Goal: Complete application form: Complete application form

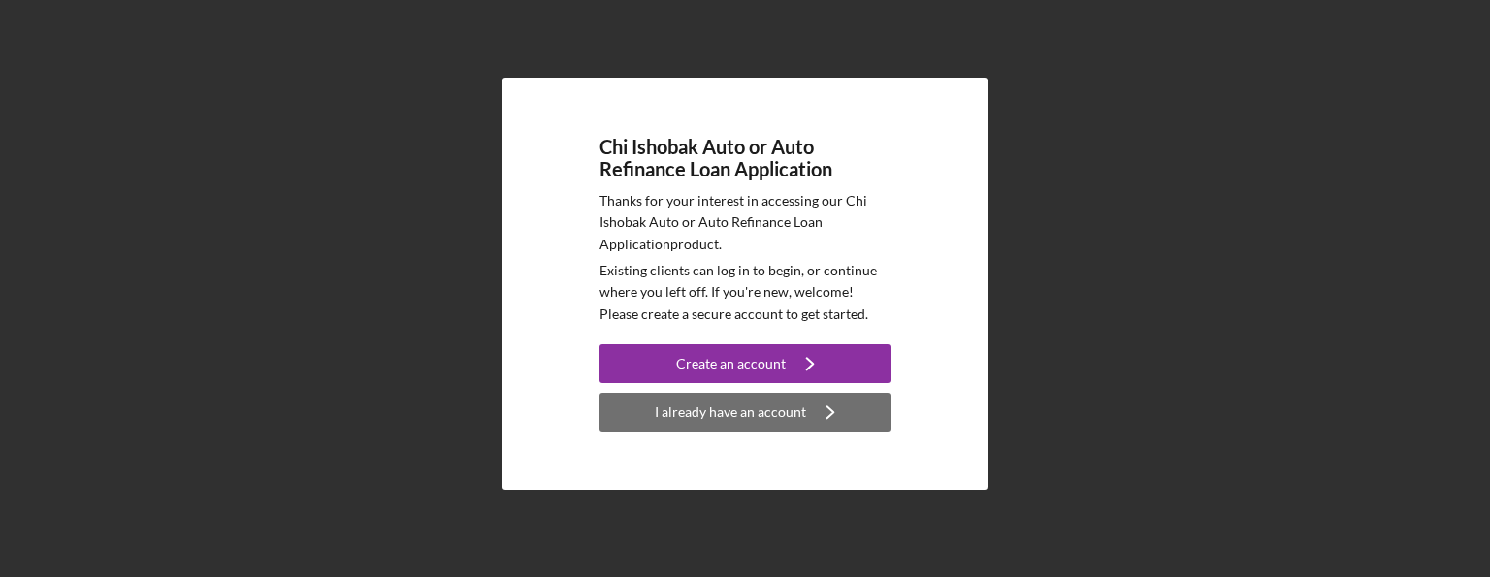
click at [768, 410] on div "I already have an account" at bounding box center [730, 412] width 151 height 39
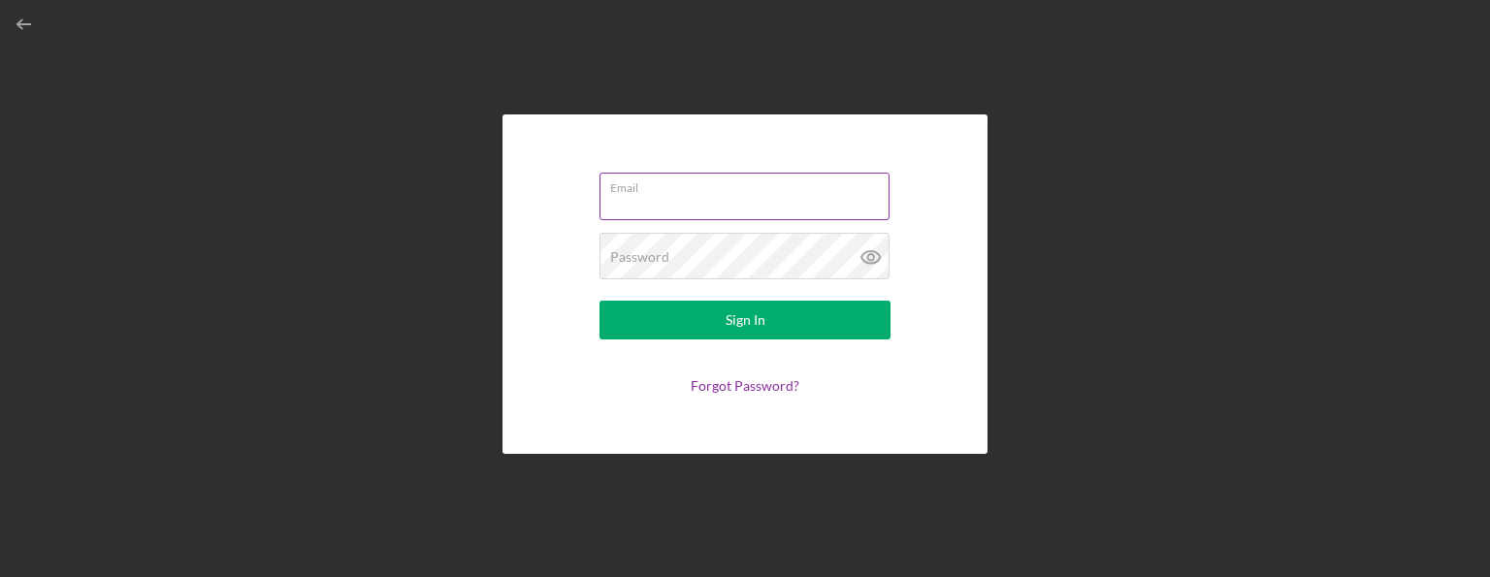
type input "M"
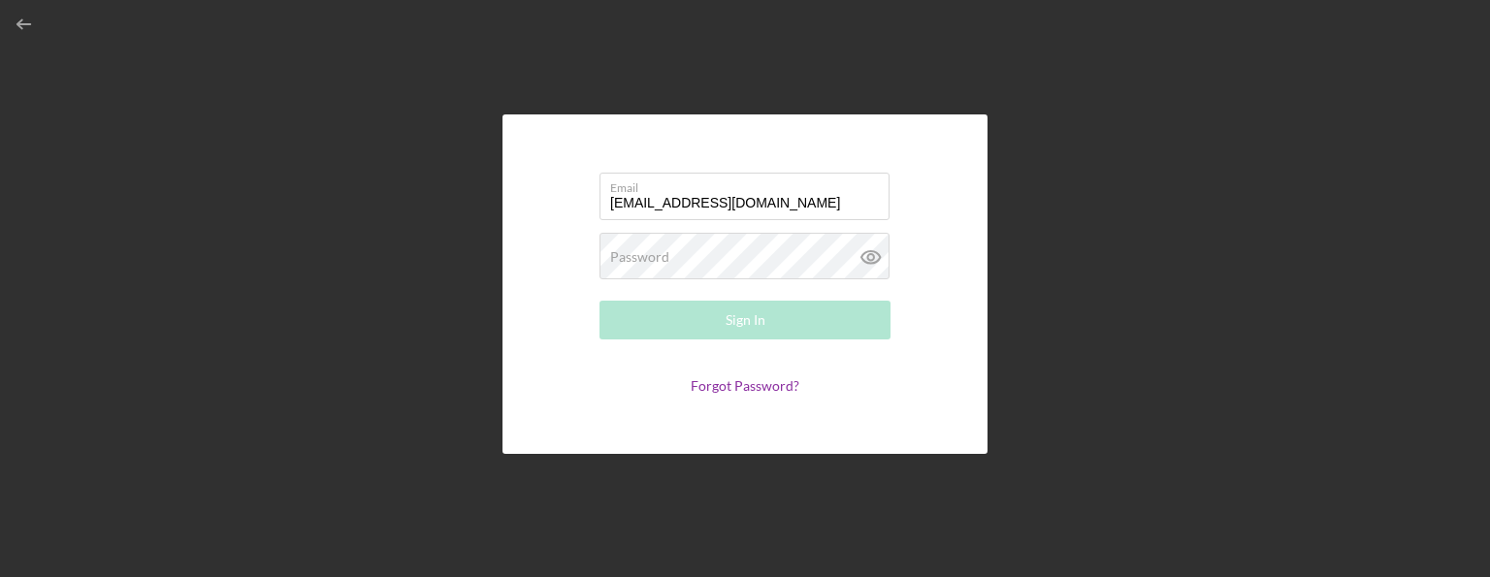
type input "misrininger@gmail.com"
click at [753, 248] on div "Password Required" at bounding box center [744, 257] width 291 height 48
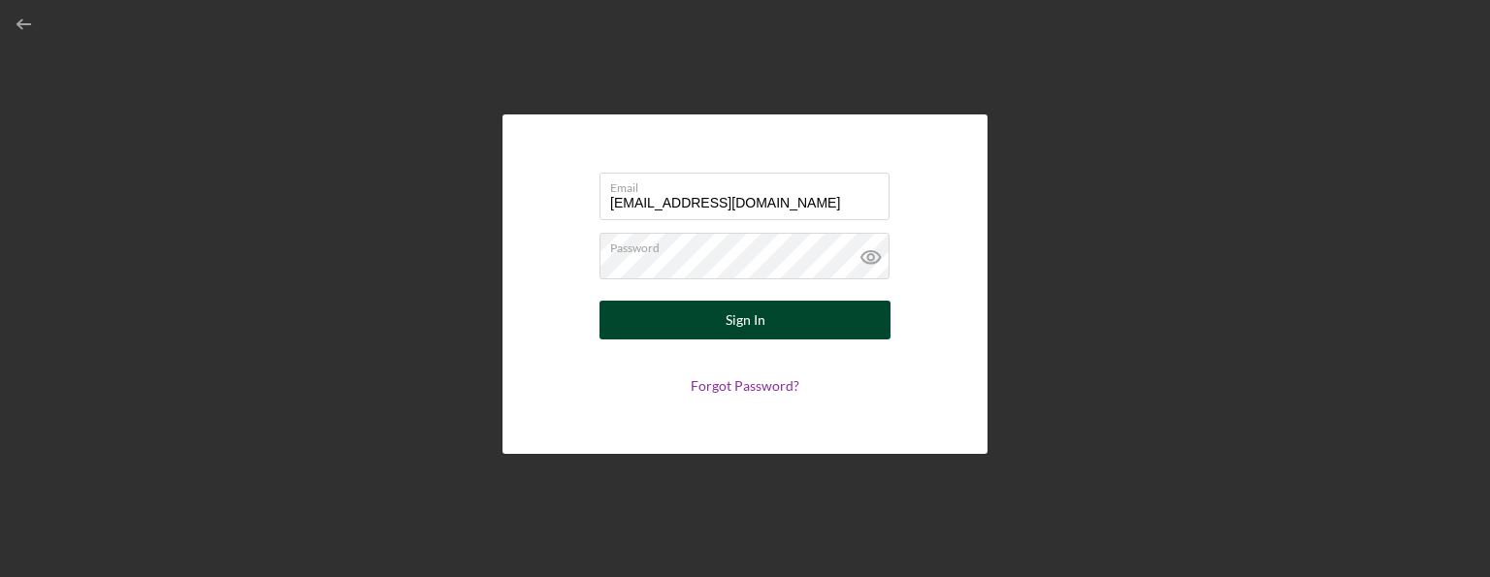
click at [748, 317] on div "Sign In" at bounding box center [745, 320] width 40 height 39
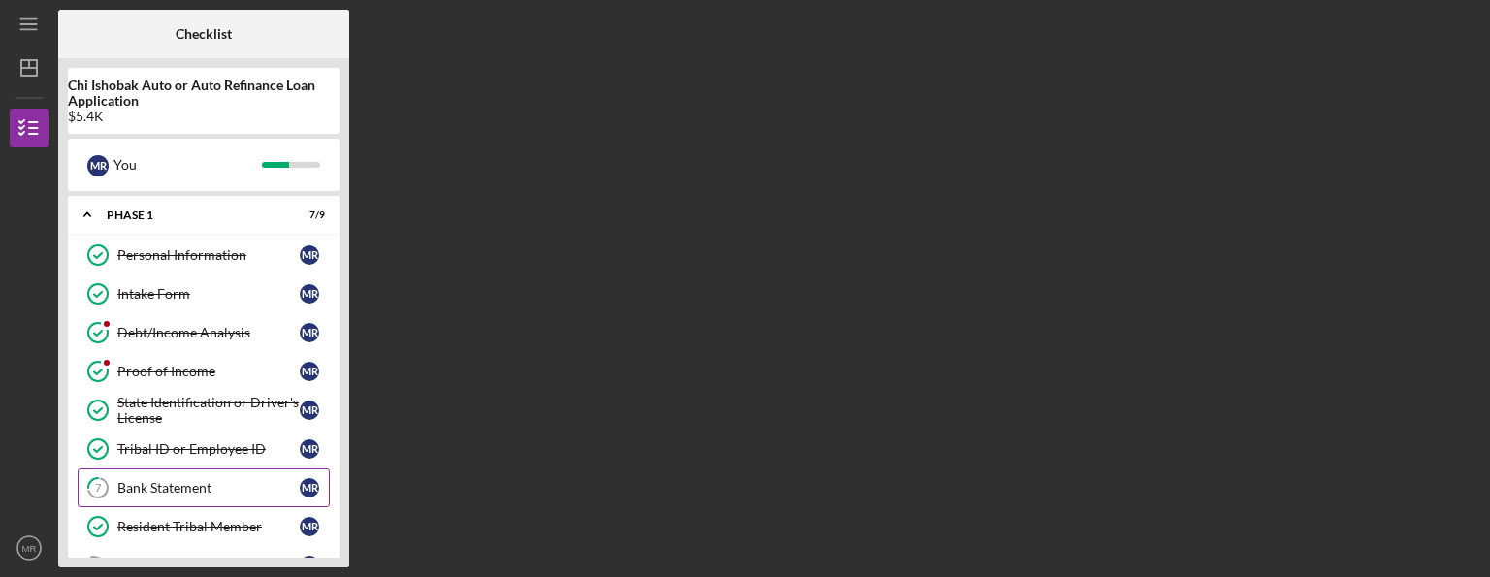
click at [243, 483] on div "Bank Statement" at bounding box center [208, 488] width 182 height 16
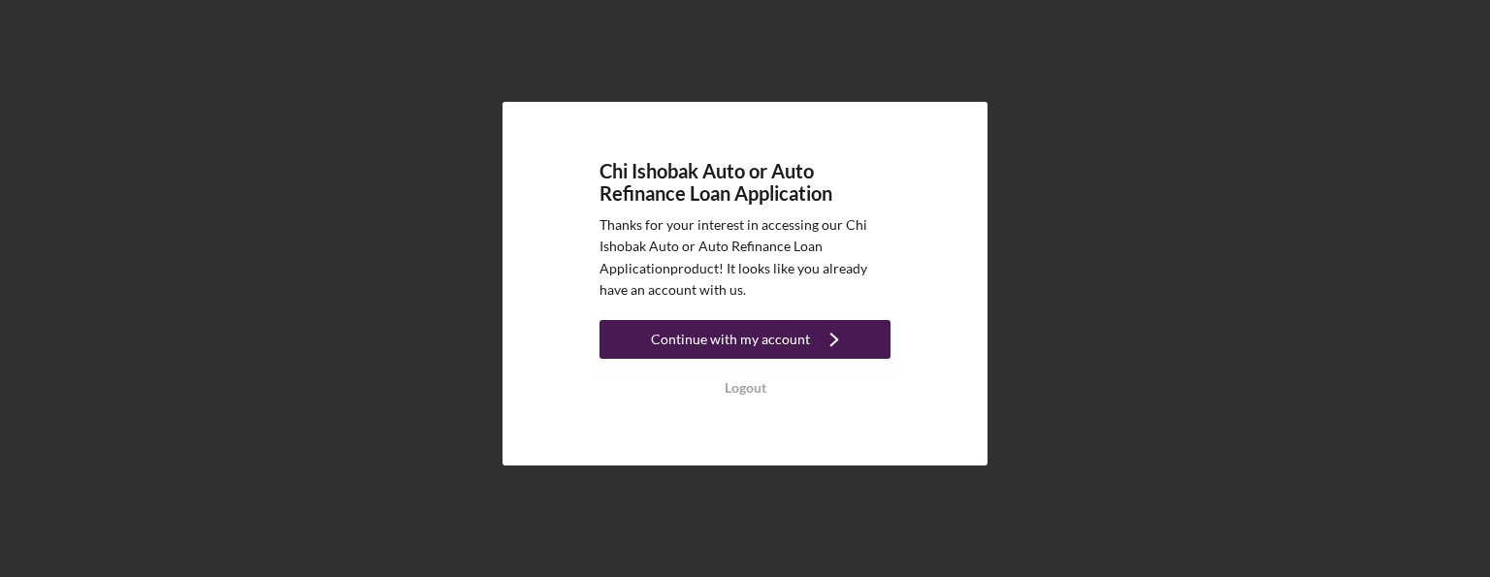
click at [749, 350] on div "Continue with my account" at bounding box center [730, 339] width 159 height 39
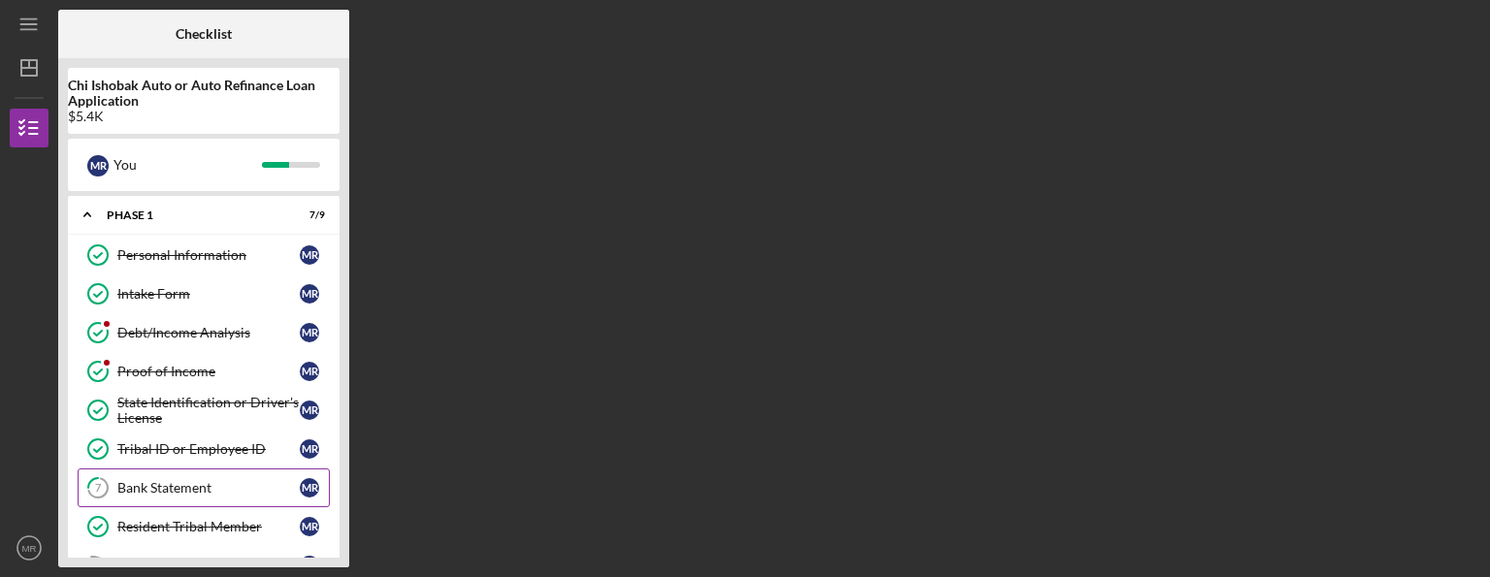
click at [217, 480] on div "Bank Statement" at bounding box center [208, 488] width 182 height 16
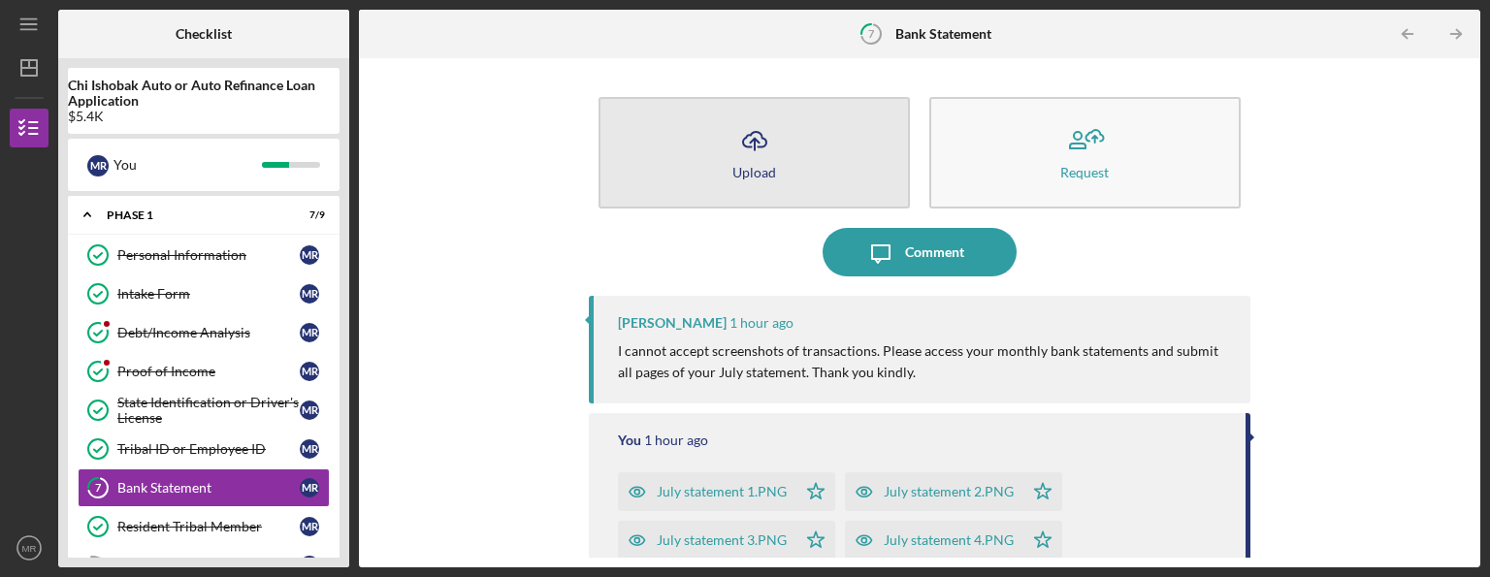
click at [818, 178] on button "Icon/Upload Upload" at bounding box center [753, 153] width 311 height 112
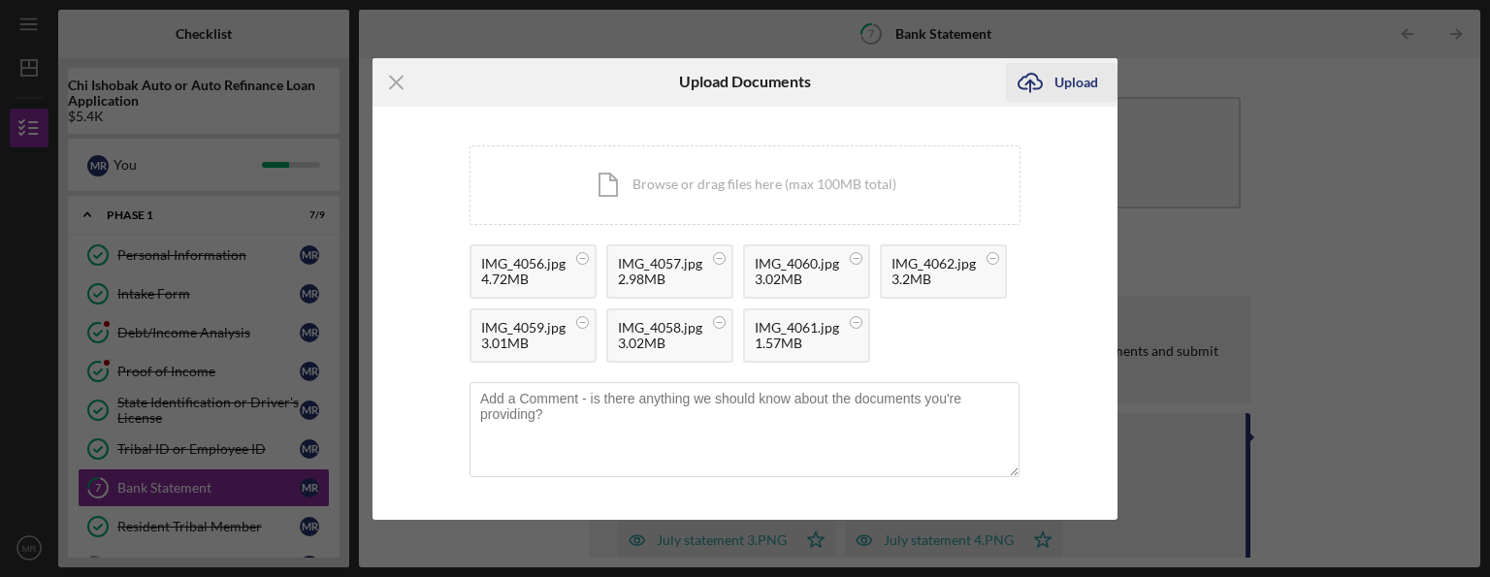
click at [1058, 78] on div "Upload" at bounding box center [1076, 82] width 44 height 39
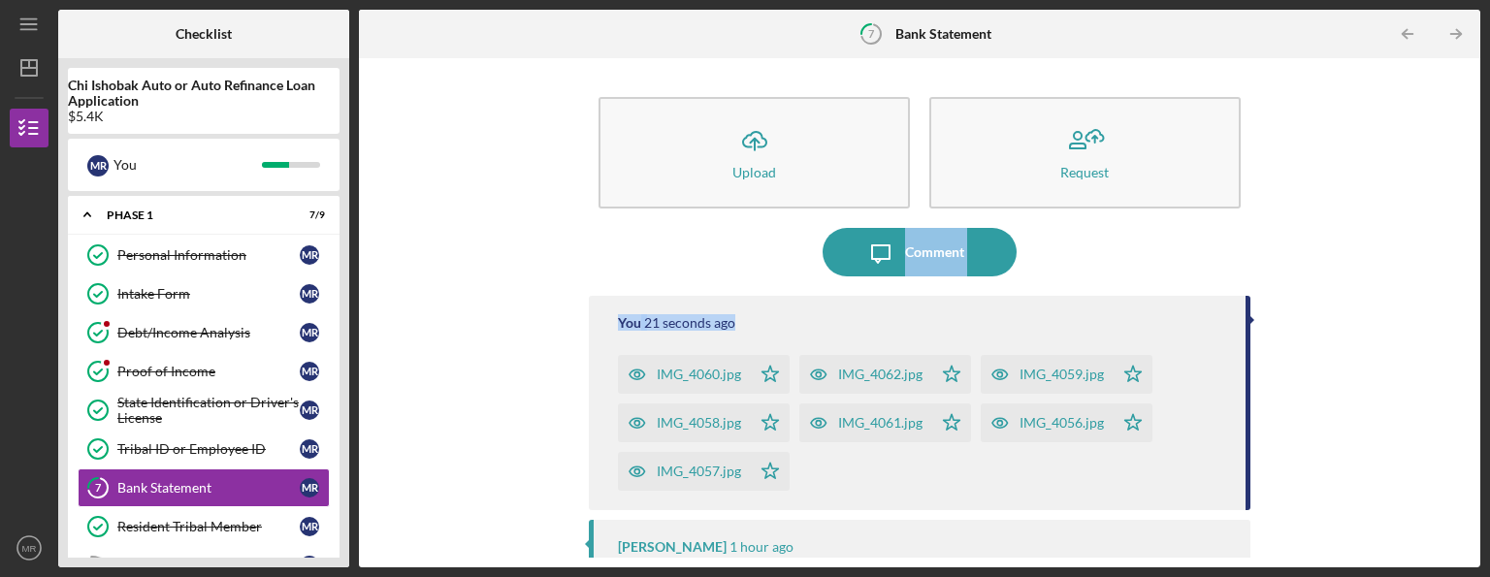
drag, startPoint x: 1463, startPoint y: 214, endPoint x: 1462, endPoint y: 321, distance: 106.7
click at [1462, 321] on div "Icon/Upload Upload Request Icon/Message Comment You 21 seconds ago IMG_4060.jpg…" at bounding box center [920, 313] width 1102 height 490
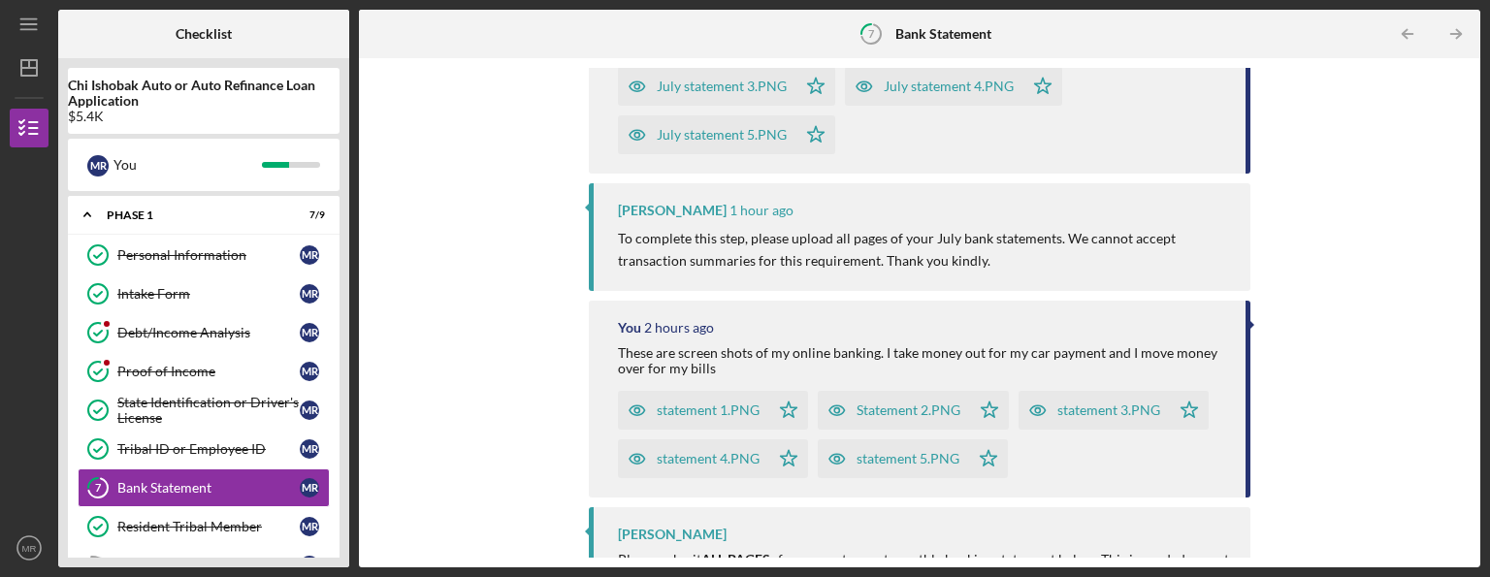
scroll to position [727, 0]
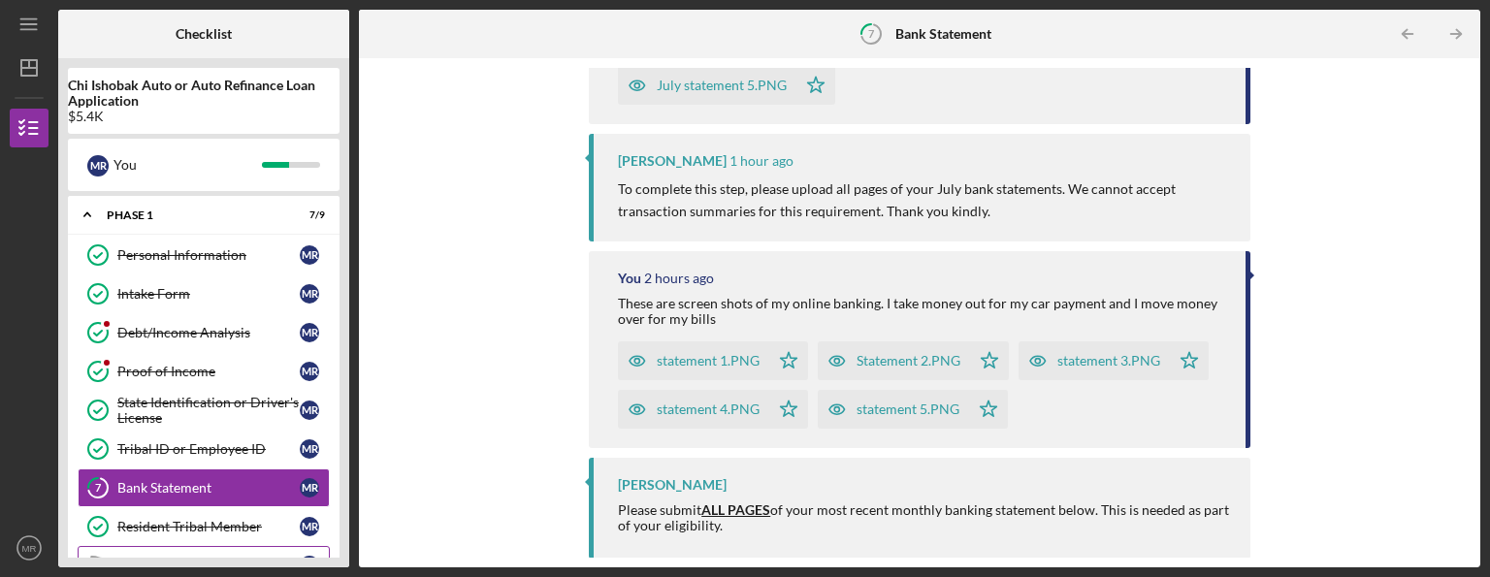
click at [217, 546] on link "Application Phase 1 Application Phase 1 M R" at bounding box center [204, 565] width 252 height 39
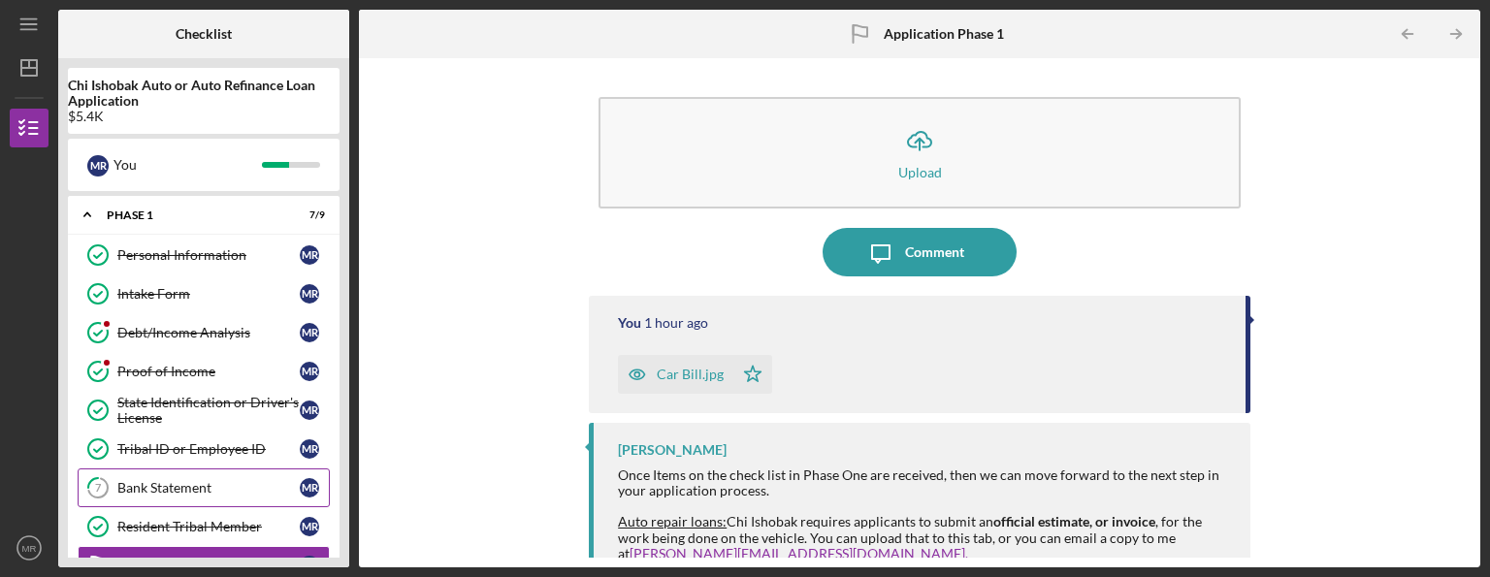
click at [209, 473] on link "7 Bank Statement M R" at bounding box center [204, 487] width 252 height 39
